Goal: Transaction & Acquisition: Purchase product/service

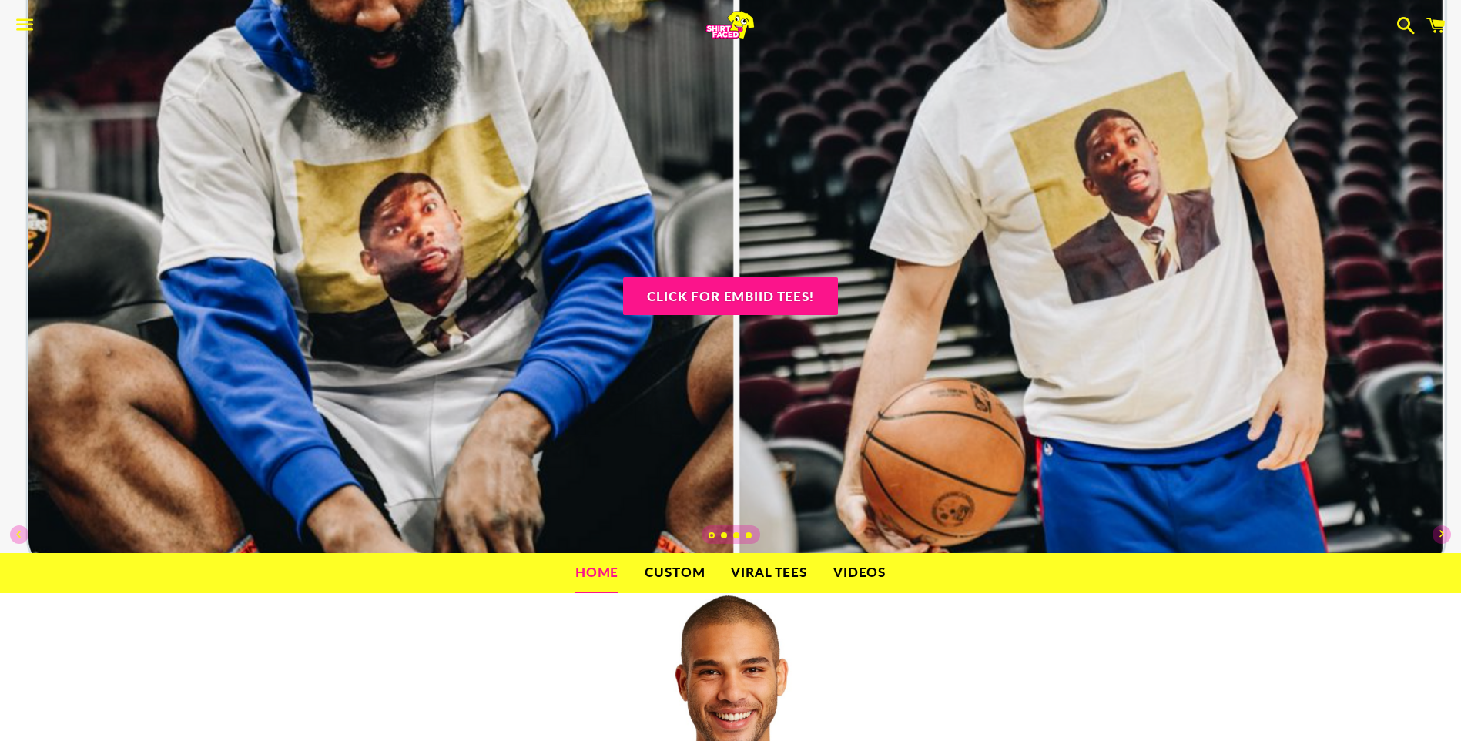
click at [675, 566] on link "Custom" at bounding box center [674, 572] width 83 height 39
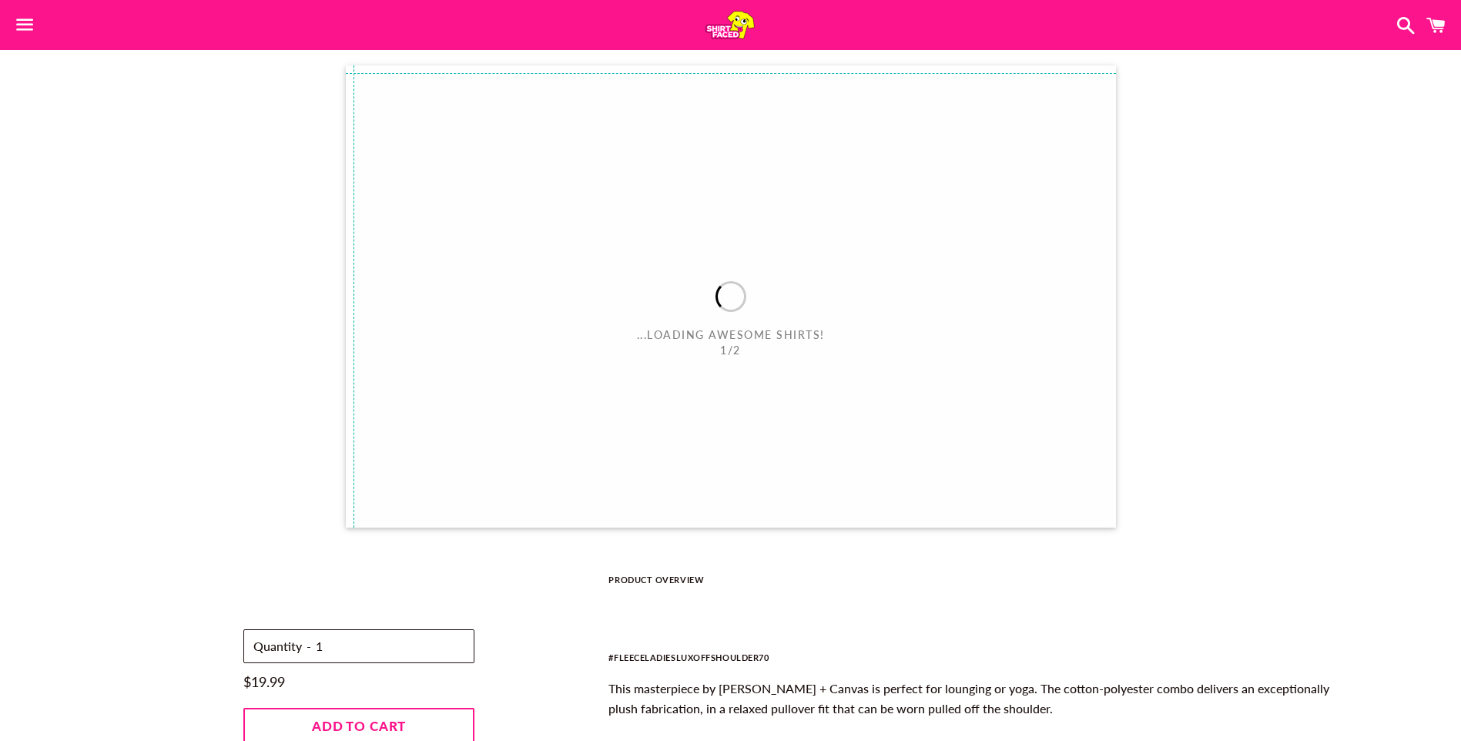
click at [35, 20] on span "button" at bounding box center [25, 25] width 35 height 46
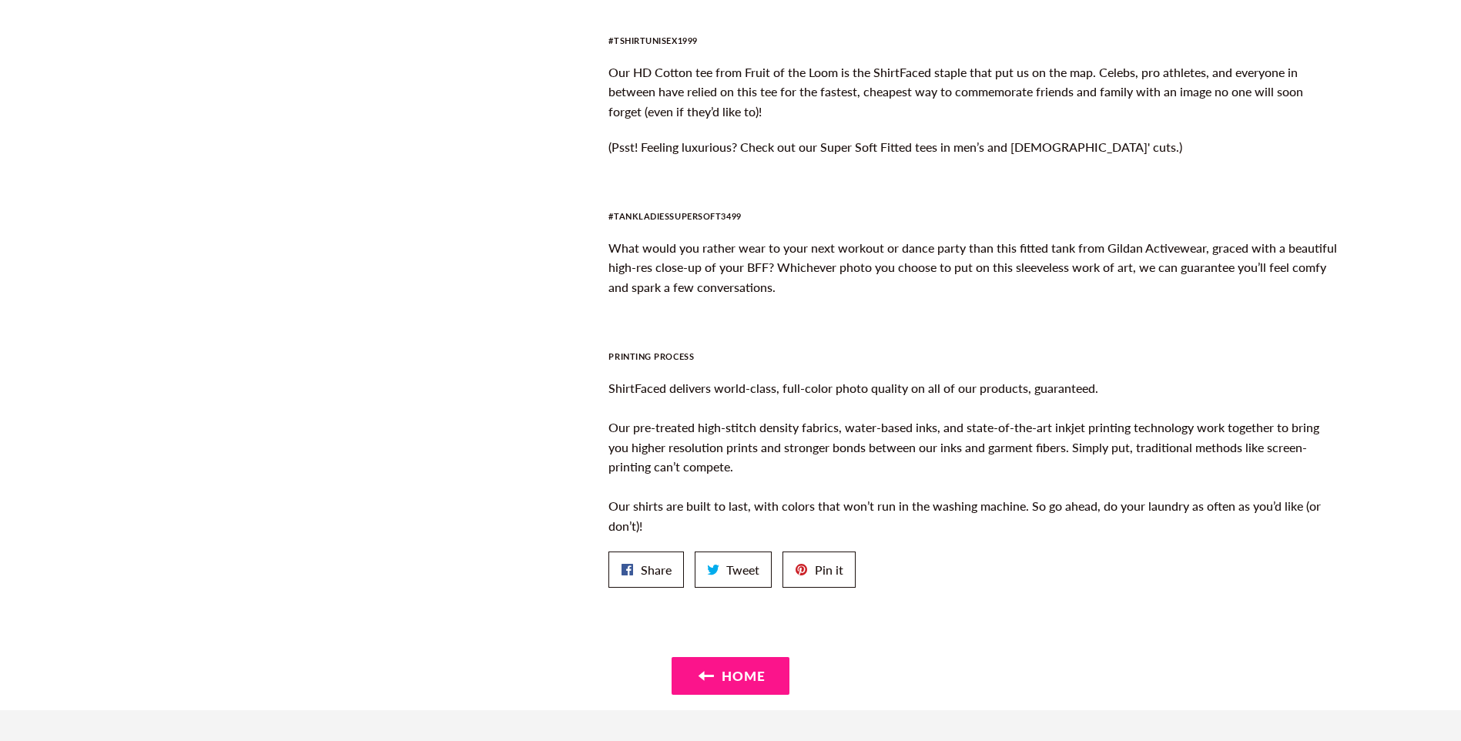
scroll to position [1584, 0]
